Goal: Task Accomplishment & Management: Complete application form

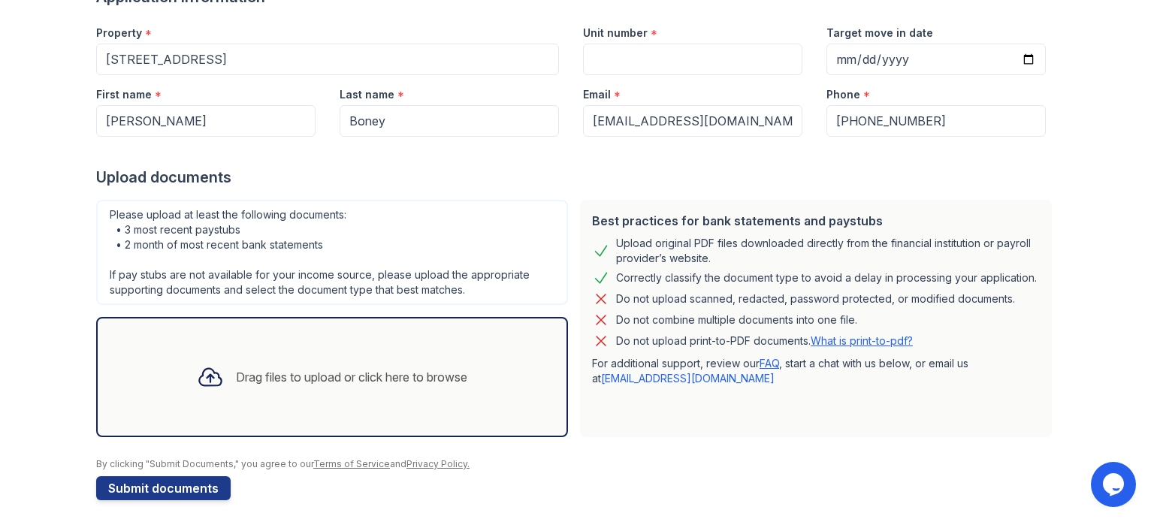
scroll to position [145, 0]
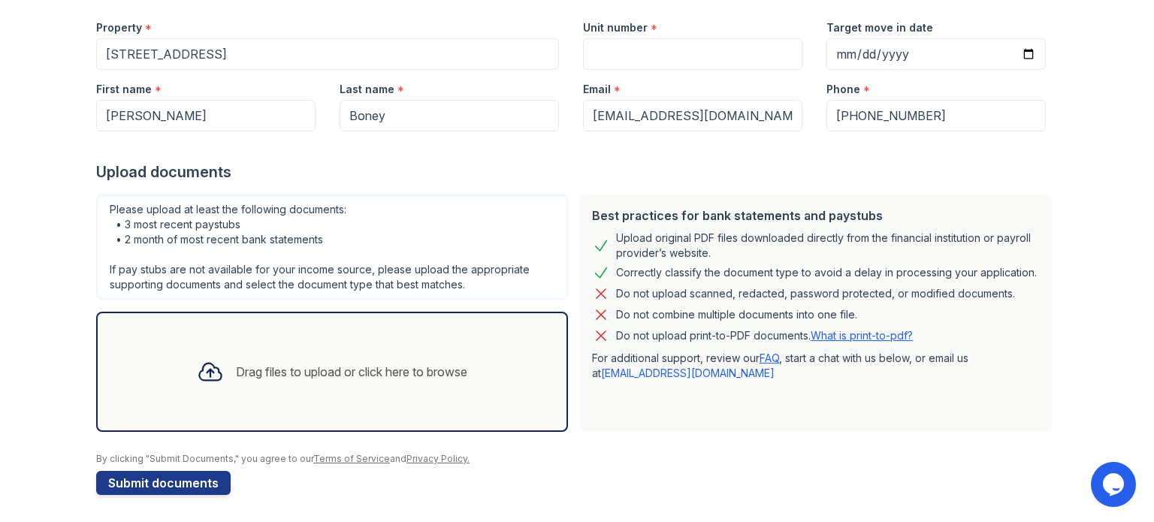
click at [288, 374] on div "Drag files to upload or click here to browse" at bounding box center [351, 372] width 231 height 18
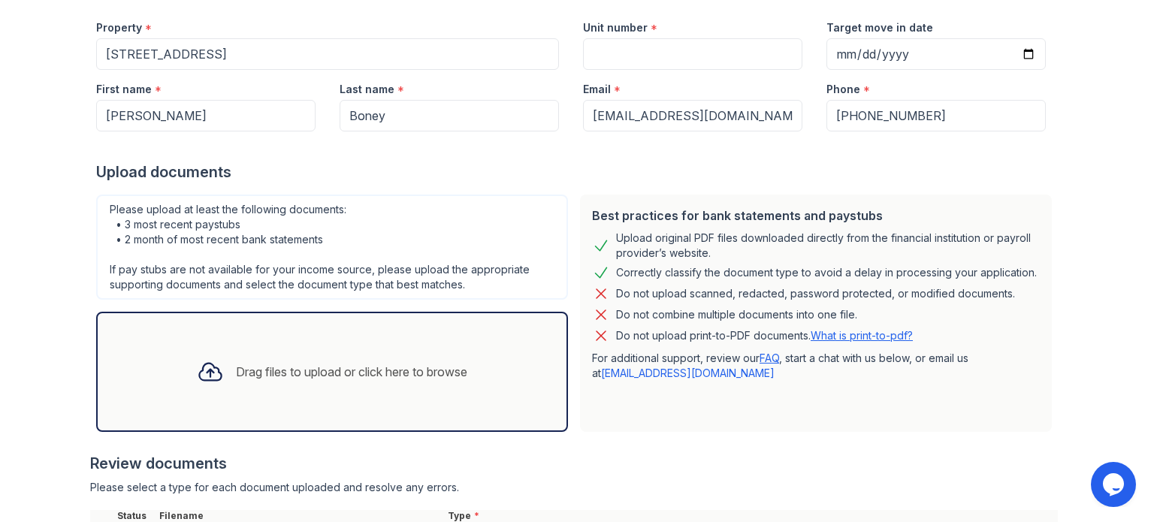
click at [313, 363] on div "Drag files to upload or click here to browse" at bounding box center [351, 372] width 231 height 18
click at [283, 365] on div "Drag files to upload or click here to browse" at bounding box center [351, 372] width 231 height 18
click at [361, 367] on div "Drag files to upload or click here to browse" at bounding box center [351, 372] width 231 height 18
click at [397, 365] on div "Drag files to upload or click here to browse" at bounding box center [351, 372] width 231 height 18
click at [319, 368] on div "Drag files to upload or click here to browse" at bounding box center [351, 372] width 231 height 18
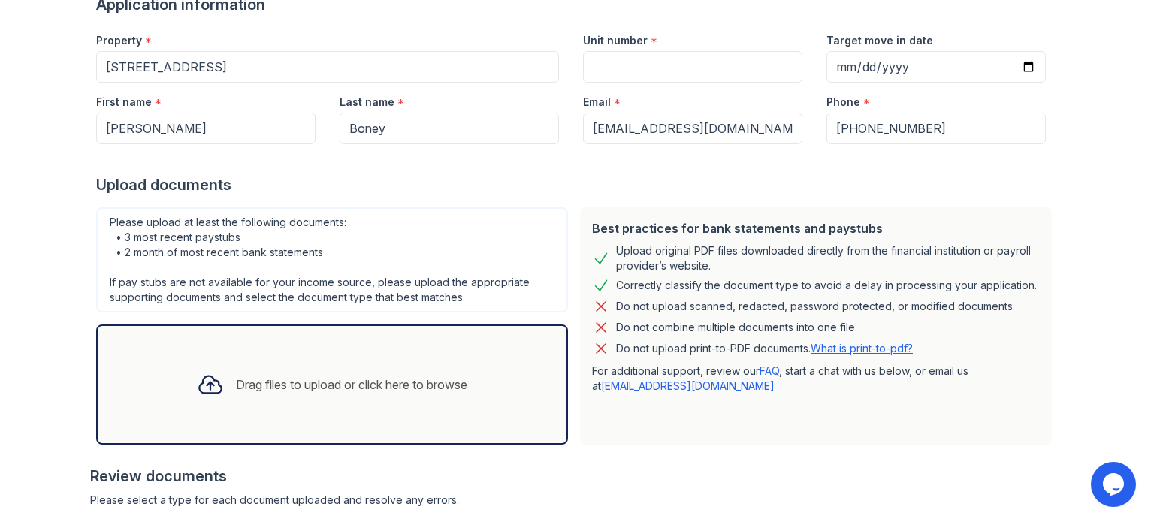
scroll to position [131, 0]
click at [364, 382] on div "Drag files to upload or click here to browse" at bounding box center [351, 386] width 231 height 18
click at [409, 377] on div "Drag files to upload or click here to browse" at bounding box center [351, 386] width 231 height 18
click at [396, 384] on div "Drag files to upload or click here to browse" at bounding box center [351, 386] width 231 height 18
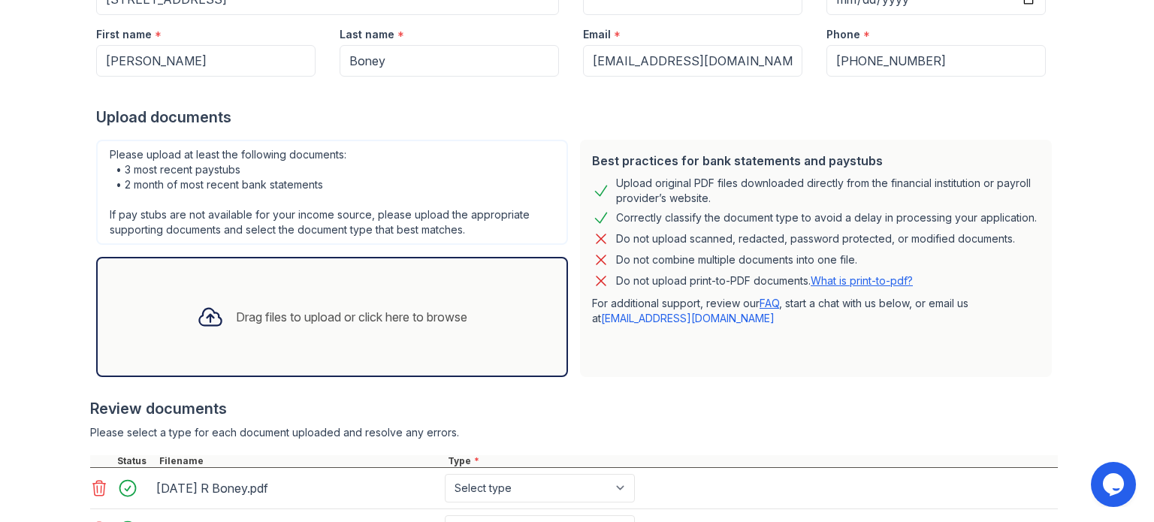
scroll to position [204, 0]
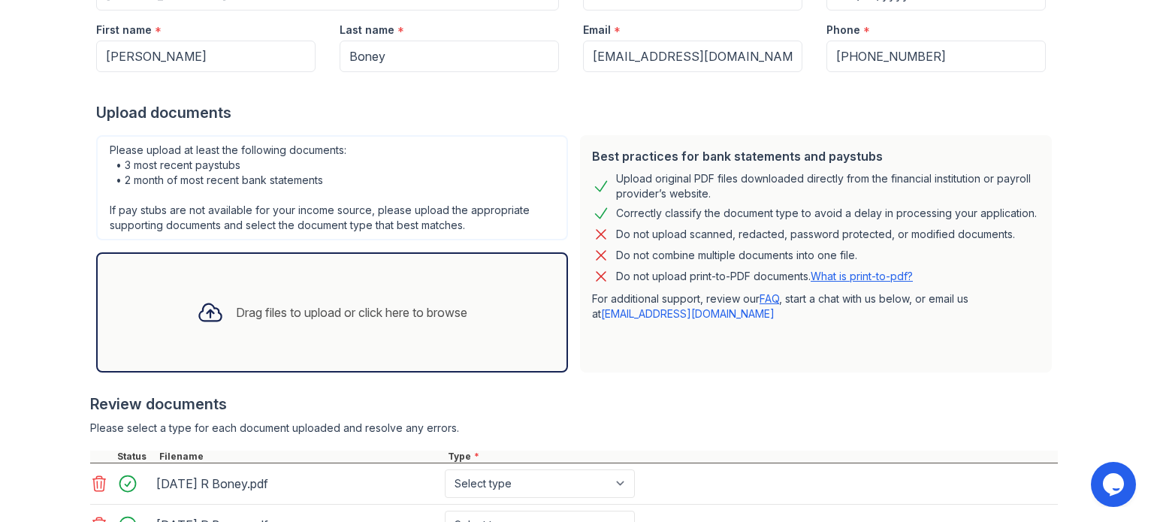
click at [433, 311] on div "Drag files to upload or click here to browse" at bounding box center [351, 313] width 231 height 18
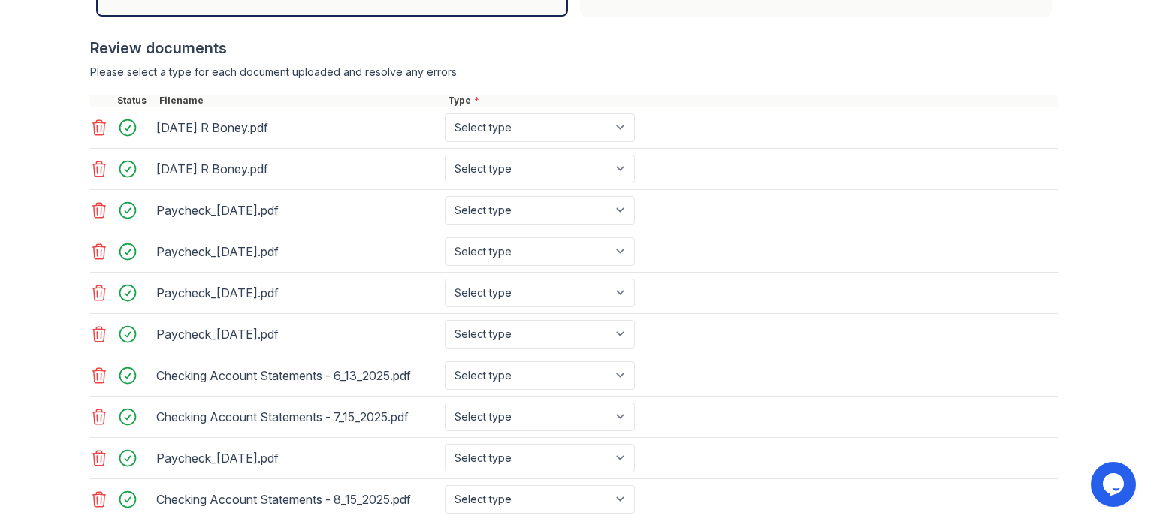
scroll to position [655, 0]
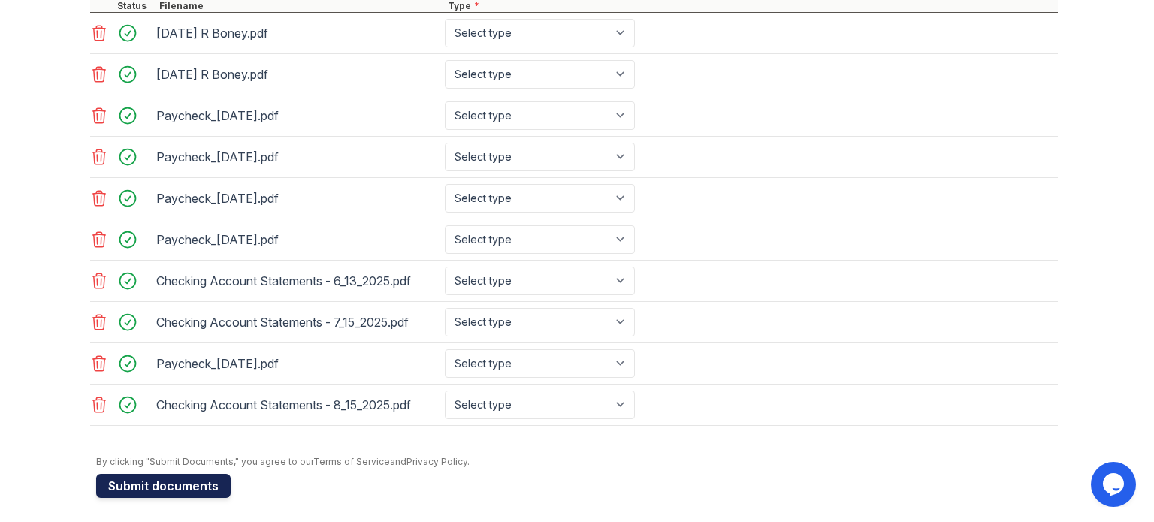
click at [161, 476] on button "Submit documents" at bounding box center [163, 486] width 134 height 24
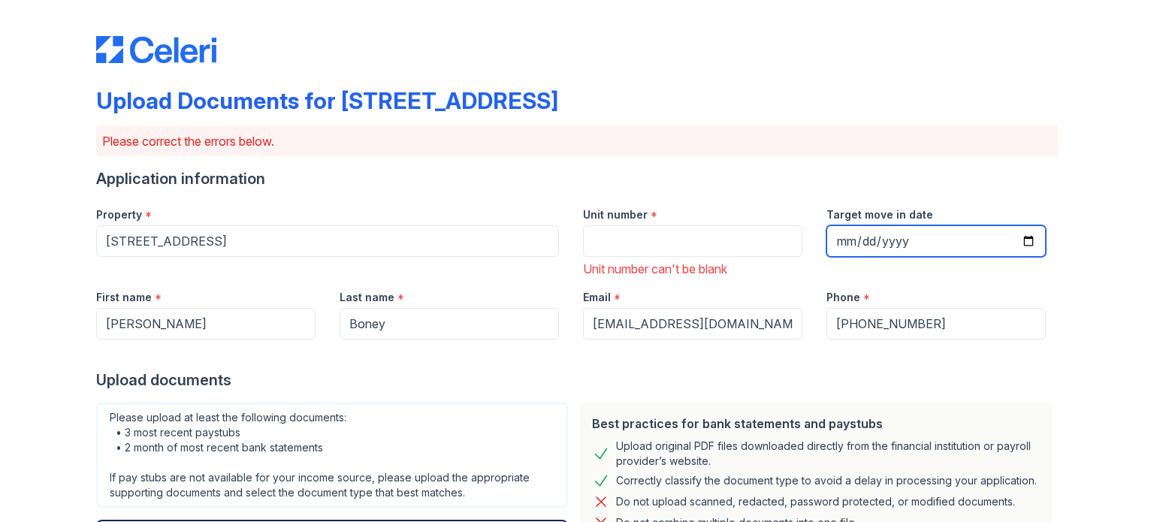
click at [1021, 243] on input "Target move in date" at bounding box center [935, 241] width 219 height 32
type input "[DATE]"
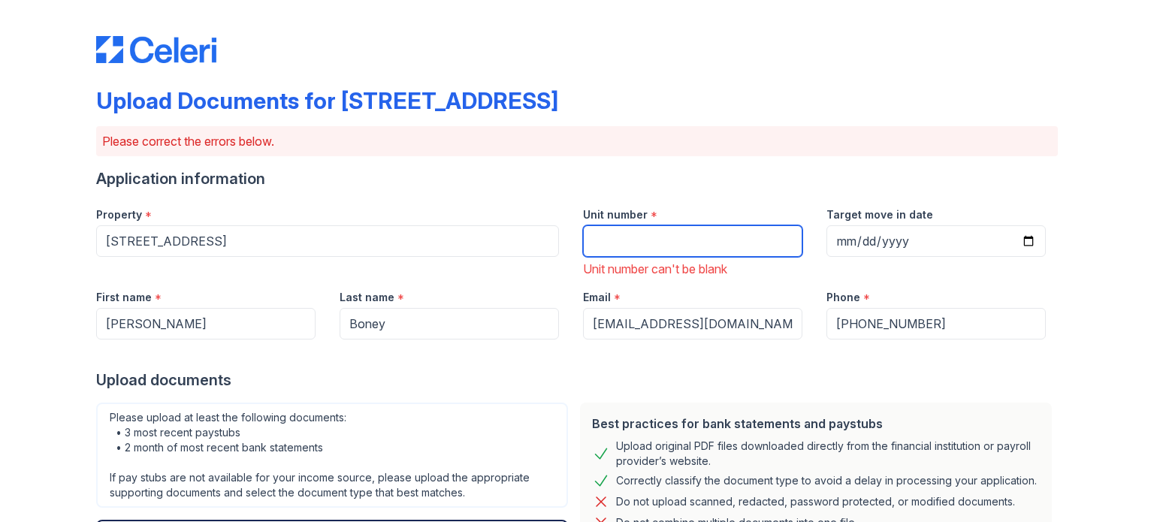
click at [688, 244] on input "Unit number" at bounding box center [692, 241] width 219 height 32
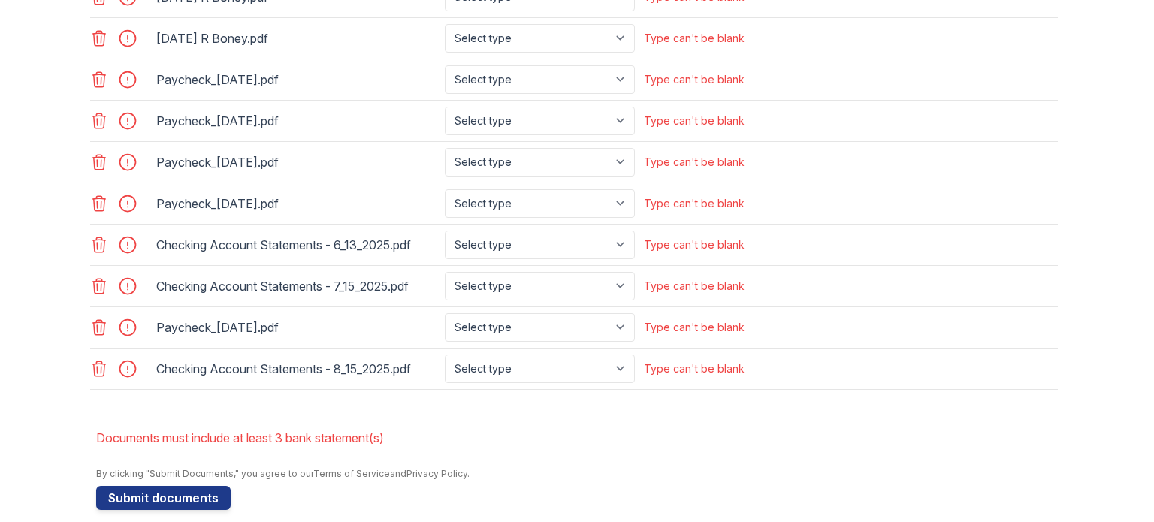
scroll to position [766, 0]
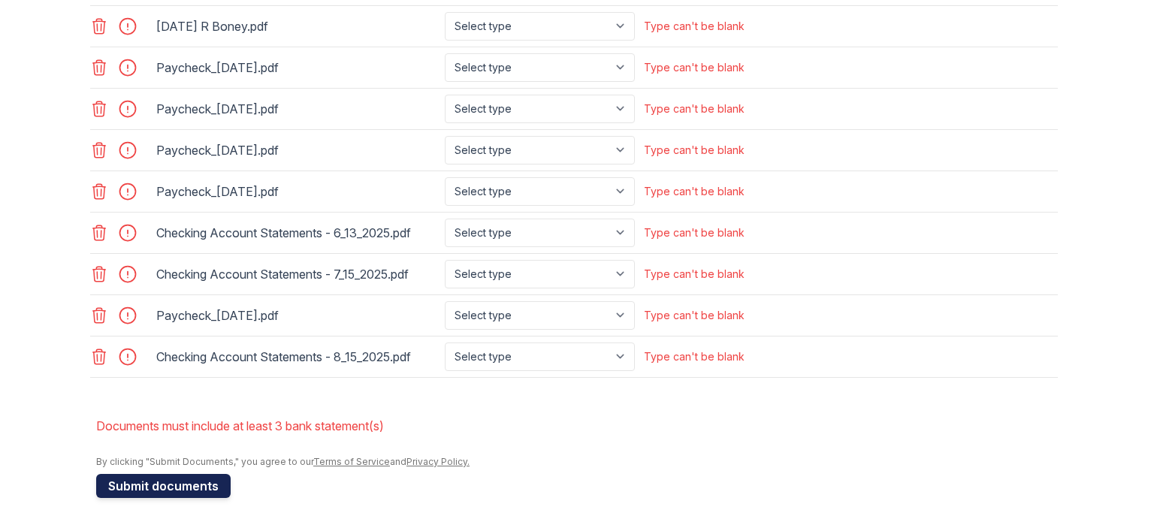
type input "3"
click at [165, 479] on button "Submit documents" at bounding box center [163, 486] width 134 height 24
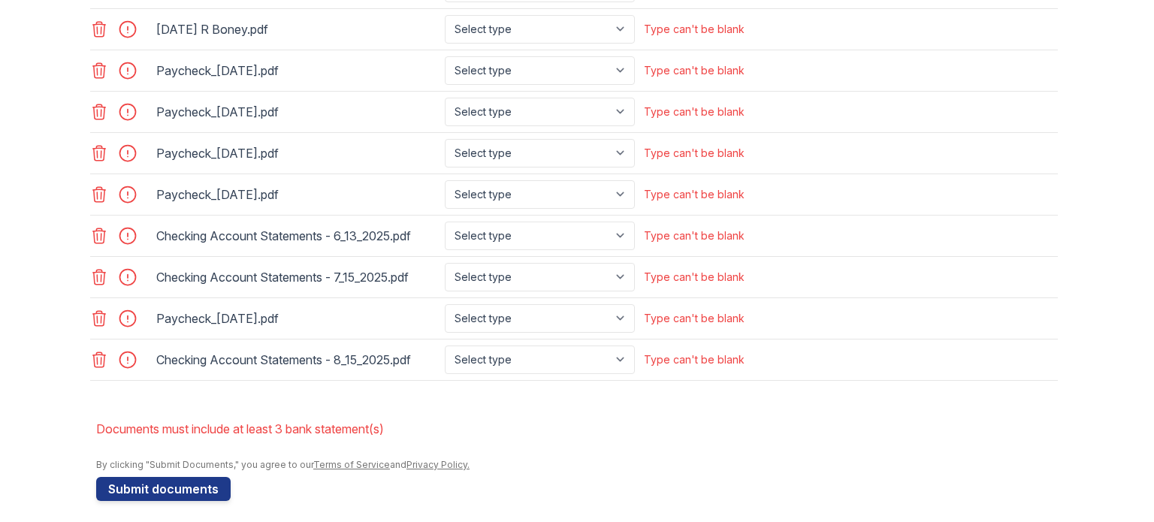
scroll to position [745, 0]
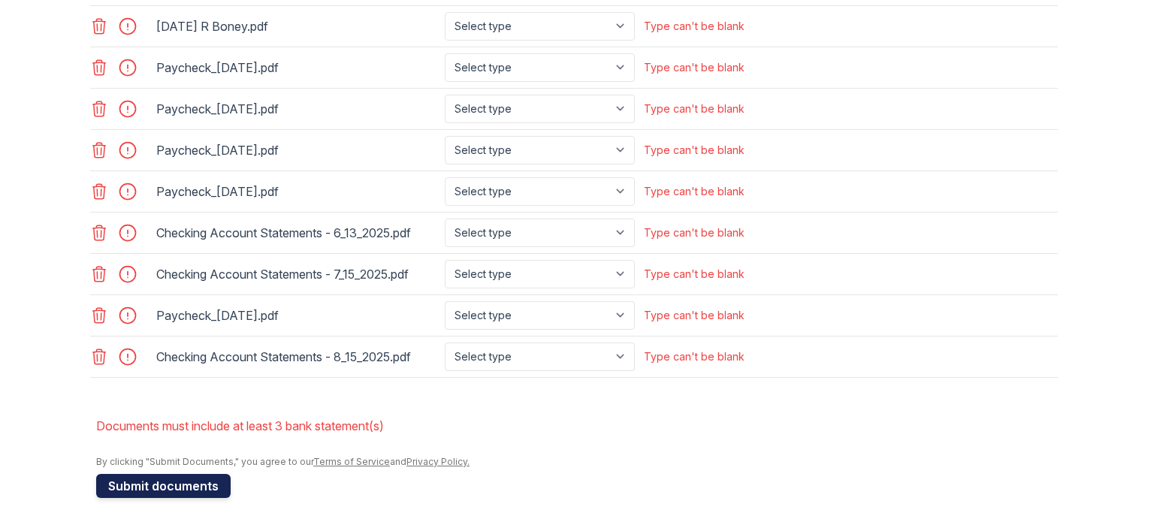
click at [169, 484] on button "Submit documents" at bounding box center [163, 486] width 134 height 24
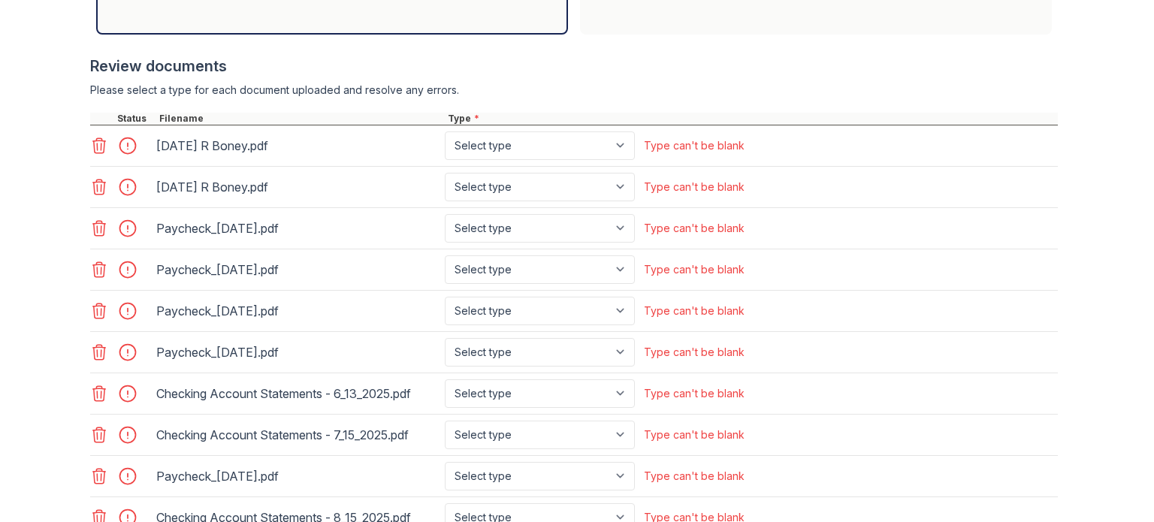
scroll to position [594, 0]
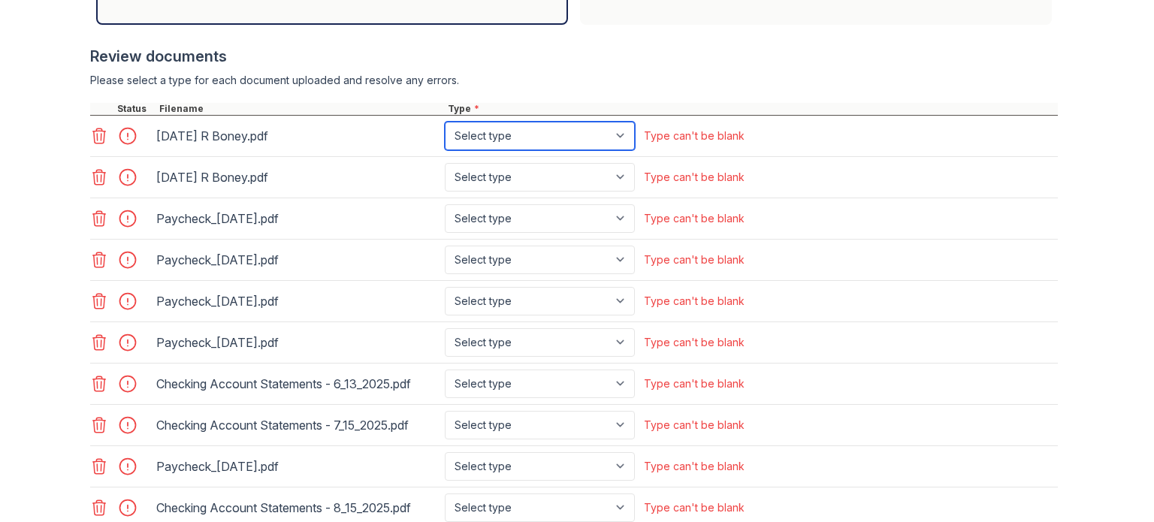
click at [618, 131] on select "Select type Paystub Bank Statement Offer Letter Tax Documents Benefit Award Let…" at bounding box center [540, 136] width 190 height 29
select select "paystub"
click at [445, 122] on select "Select type Paystub Bank Statement Offer Letter Tax Documents Benefit Award Let…" at bounding box center [540, 136] width 190 height 29
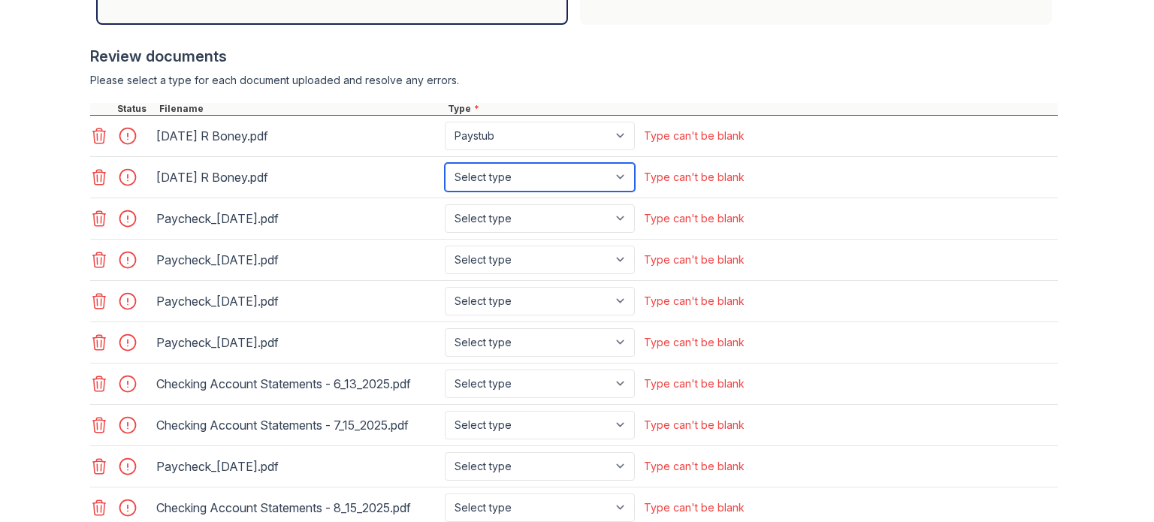
click at [623, 171] on select "Select type Paystub Bank Statement Offer Letter Tax Documents Benefit Award Let…" at bounding box center [540, 177] width 190 height 29
select select "paystub"
click at [445, 163] on select "Select type Paystub Bank Statement Offer Letter Tax Documents Benefit Award Let…" at bounding box center [540, 177] width 190 height 29
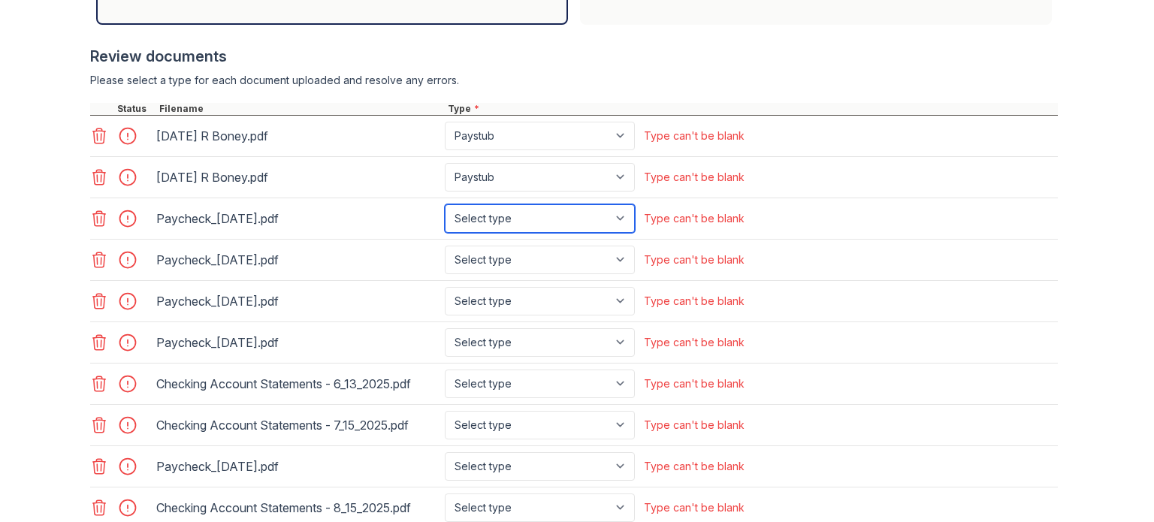
click at [619, 216] on select "Select type Paystub Bank Statement Offer Letter Tax Documents Benefit Award Let…" at bounding box center [540, 218] width 190 height 29
select select "paystub"
click at [445, 204] on select "Select type Paystub Bank Statement Offer Letter Tax Documents Benefit Award Let…" at bounding box center [540, 218] width 190 height 29
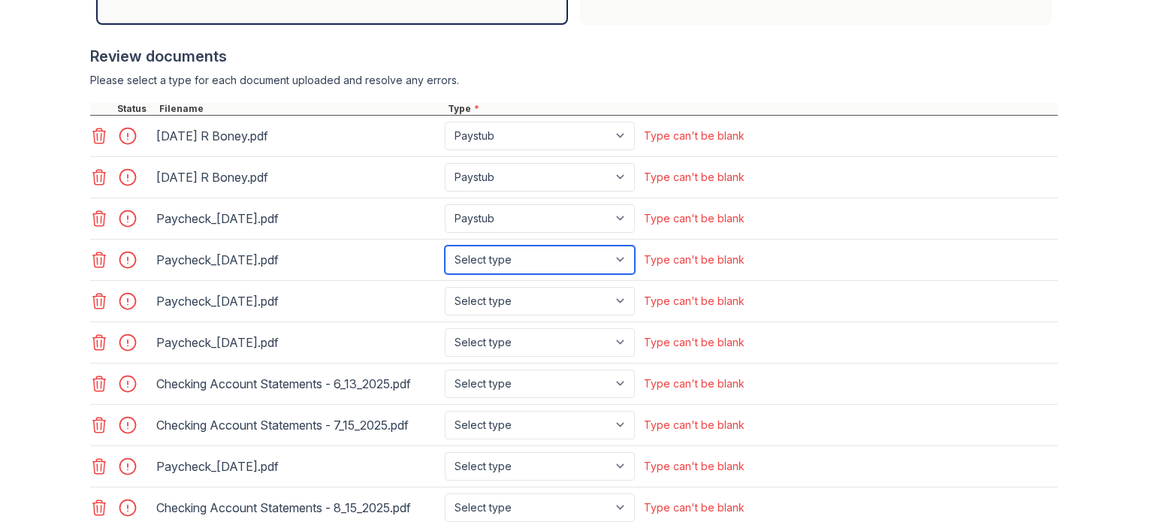
click at [609, 255] on select "Select type Paystub Bank Statement Offer Letter Tax Documents Benefit Award Let…" at bounding box center [540, 260] width 190 height 29
select select "paystub"
click at [445, 246] on select "Select type Paystub Bank Statement Offer Letter Tax Documents Benefit Award Let…" at bounding box center [540, 260] width 190 height 29
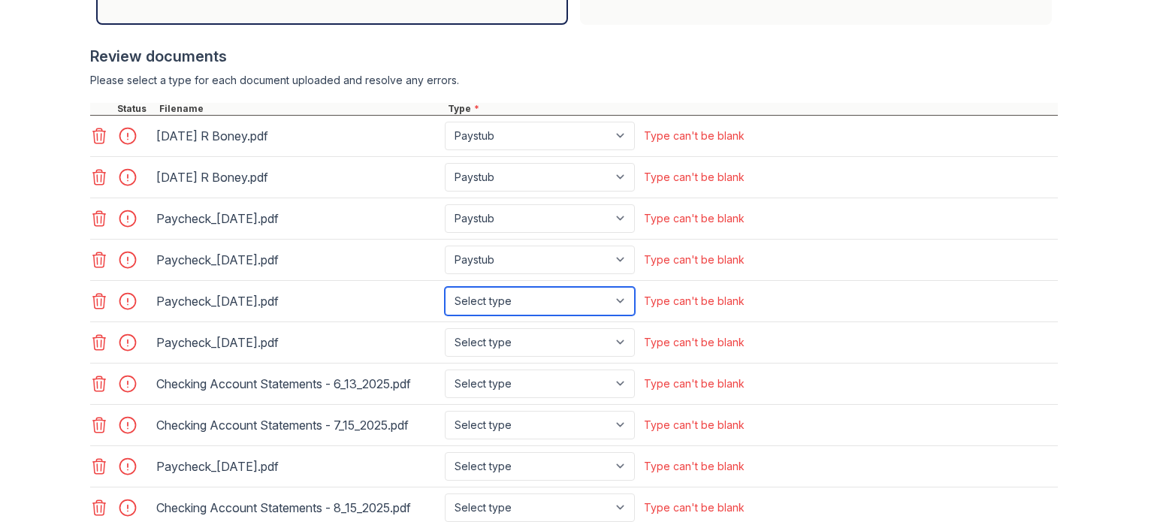
click at [618, 300] on select "Select type Paystub Bank Statement Offer Letter Tax Documents Benefit Award Let…" at bounding box center [540, 301] width 190 height 29
select select "paystub"
click at [445, 287] on select "Select type Paystub Bank Statement Offer Letter Tax Documents Benefit Award Let…" at bounding box center [540, 301] width 190 height 29
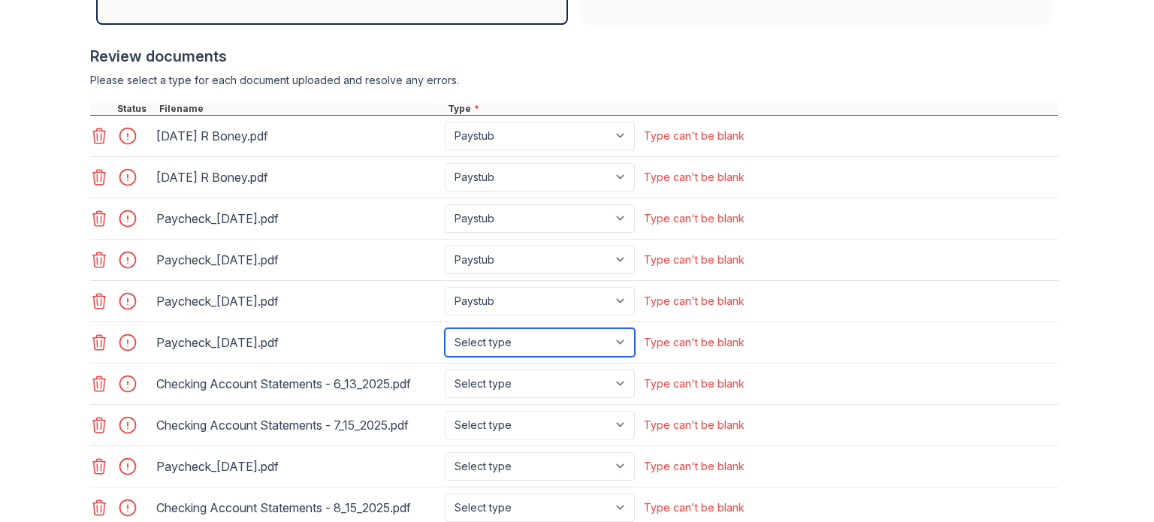
click at [619, 339] on select "Select type Paystub Bank Statement Offer Letter Tax Documents Benefit Award Let…" at bounding box center [540, 342] width 190 height 29
select select "paystub"
click at [445, 328] on select "Select type Paystub Bank Statement Offer Letter Tax Documents Benefit Award Let…" at bounding box center [540, 342] width 190 height 29
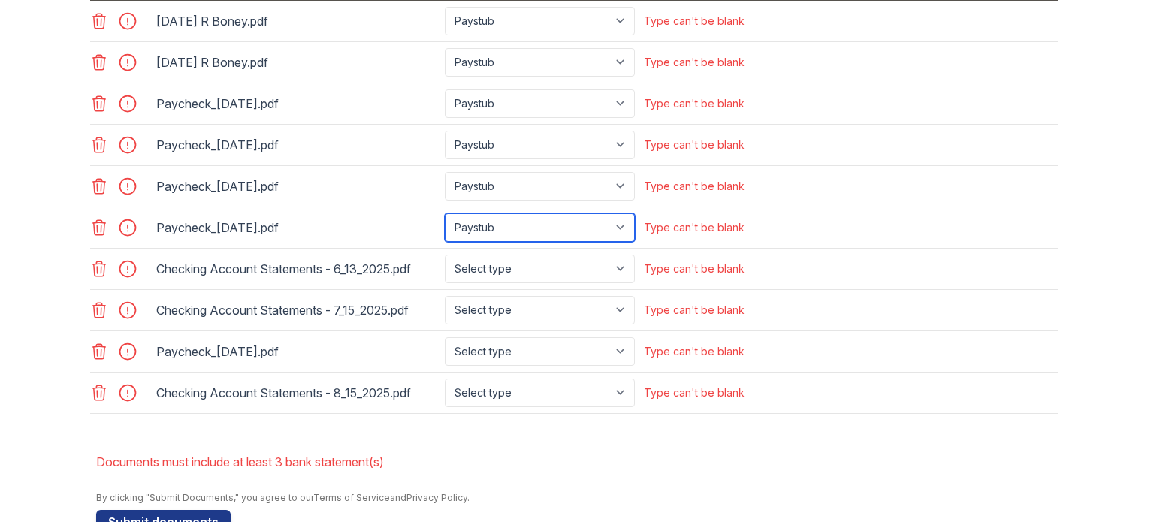
scroll to position [745, 0]
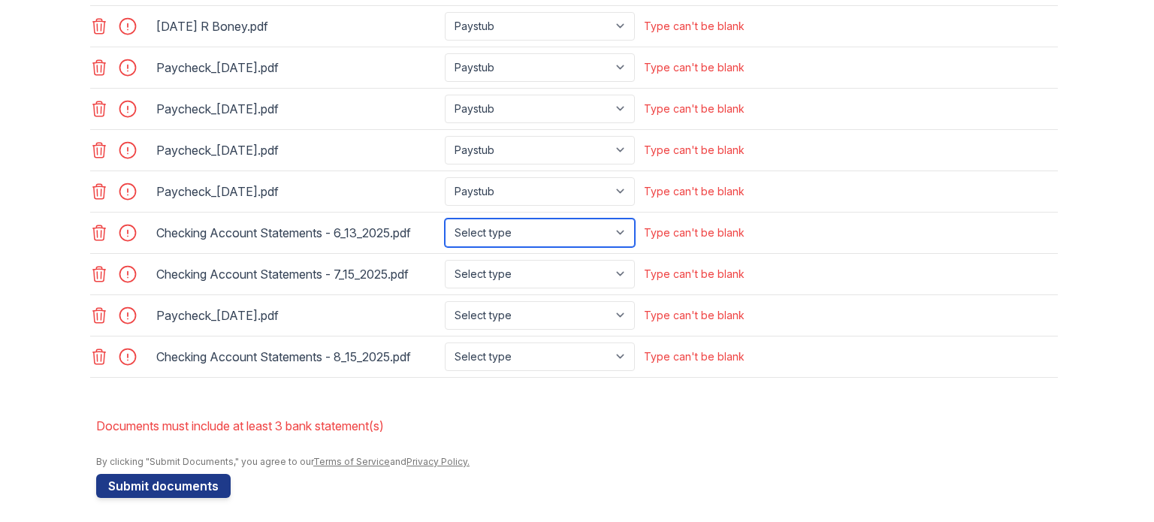
click at [616, 225] on select "Select type Paystub Bank Statement Offer Letter Tax Documents Benefit Award Let…" at bounding box center [540, 233] width 190 height 29
select select "bank_statement"
click at [445, 219] on select "Select type Paystub Bank Statement Offer Letter Tax Documents Benefit Award Let…" at bounding box center [540, 233] width 190 height 29
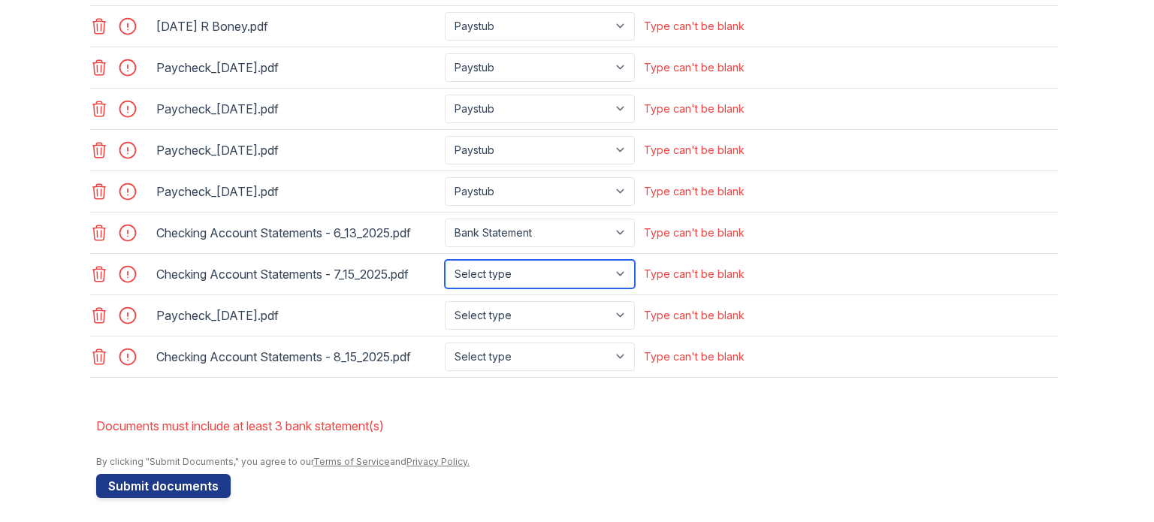
click at [619, 268] on select "Select type Paystub Bank Statement Offer Letter Tax Documents Benefit Award Let…" at bounding box center [540, 274] width 190 height 29
select select "bank_statement"
click at [445, 260] on select "Select type Paystub Bank Statement Offer Letter Tax Documents Benefit Award Let…" at bounding box center [540, 274] width 190 height 29
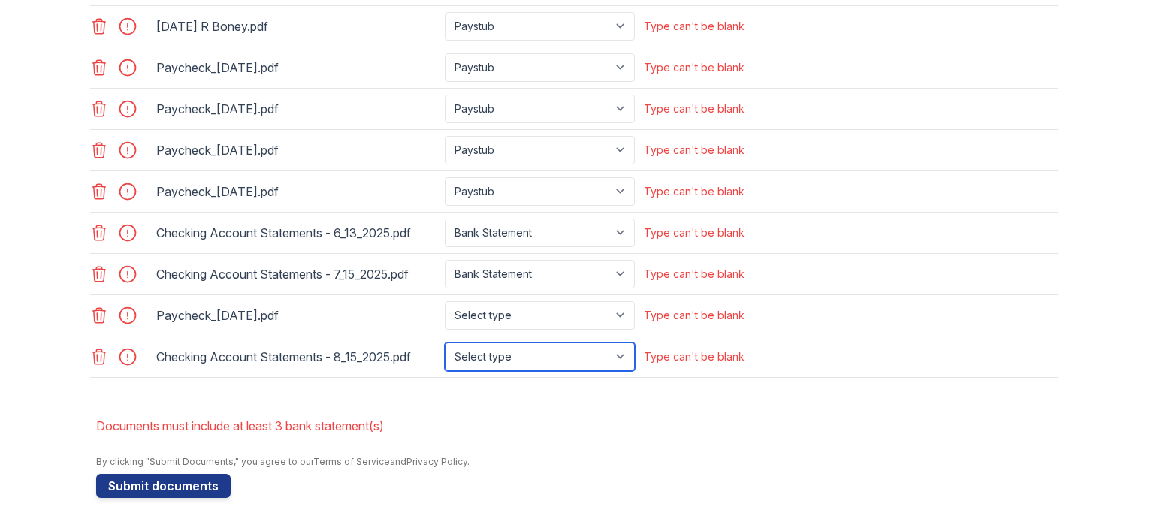
click at [614, 355] on select "Select type Paystub Bank Statement Offer Letter Tax Documents Benefit Award Let…" at bounding box center [540, 357] width 190 height 29
select select "bank_statement"
click at [445, 343] on select "Select type Paystub Bank Statement Offer Letter Tax Documents Benefit Award Let…" at bounding box center [540, 357] width 190 height 29
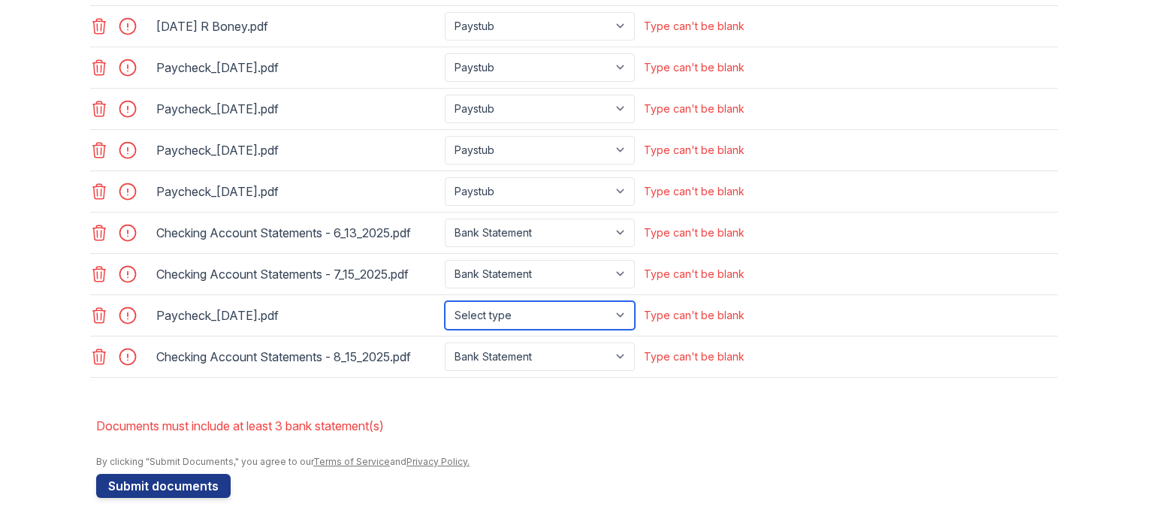
click at [619, 307] on select "Select type Paystub Bank Statement Offer Letter Tax Documents Benefit Award Let…" at bounding box center [540, 315] width 190 height 29
select select "paystub"
click at [445, 301] on select "Select type Paystub Bank Statement Offer Letter Tax Documents Benefit Award Let…" at bounding box center [540, 315] width 190 height 29
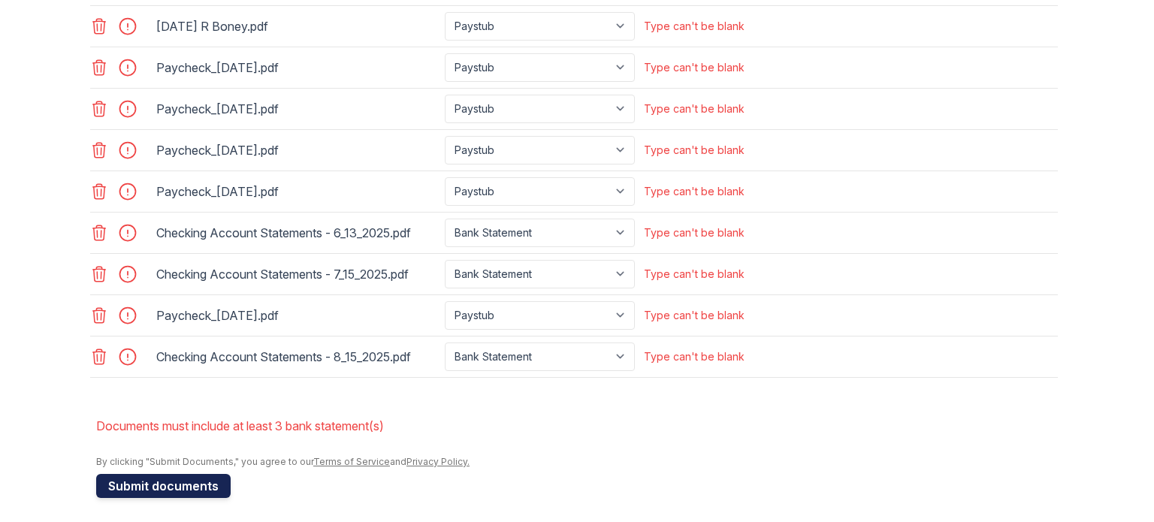
click at [136, 483] on button "Submit documents" at bounding box center [163, 486] width 134 height 24
